Goal: Check status

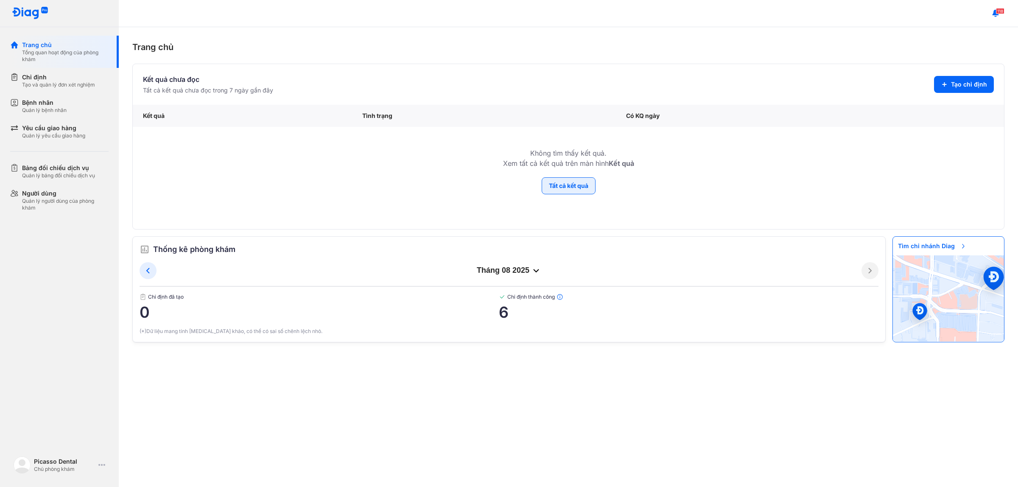
click at [557, 191] on button "Tất cả kết quả" at bounding box center [568, 185] width 54 height 17
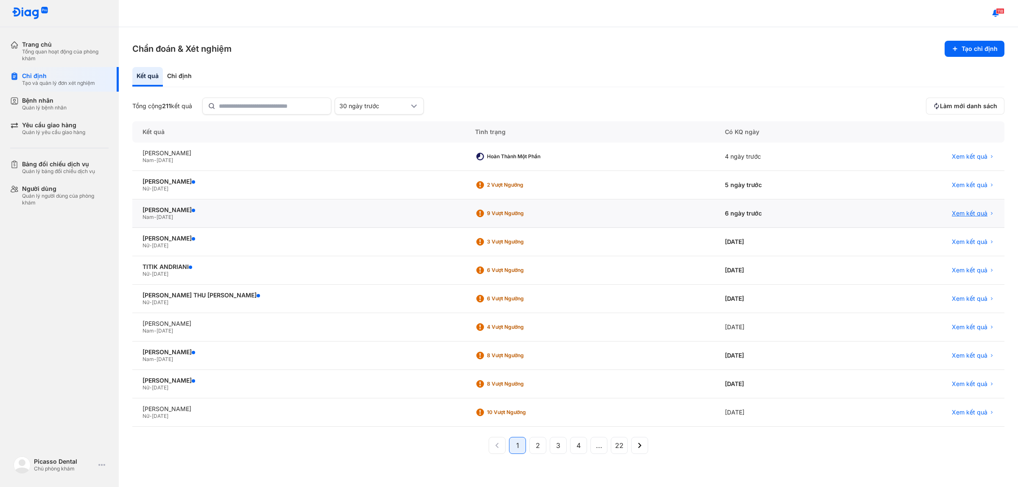
click at [969, 215] on span "Xem kết quả" at bounding box center [970, 213] width 36 height 8
